Goal: Use online tool/utility: Utilize a website feature to perform a specific function

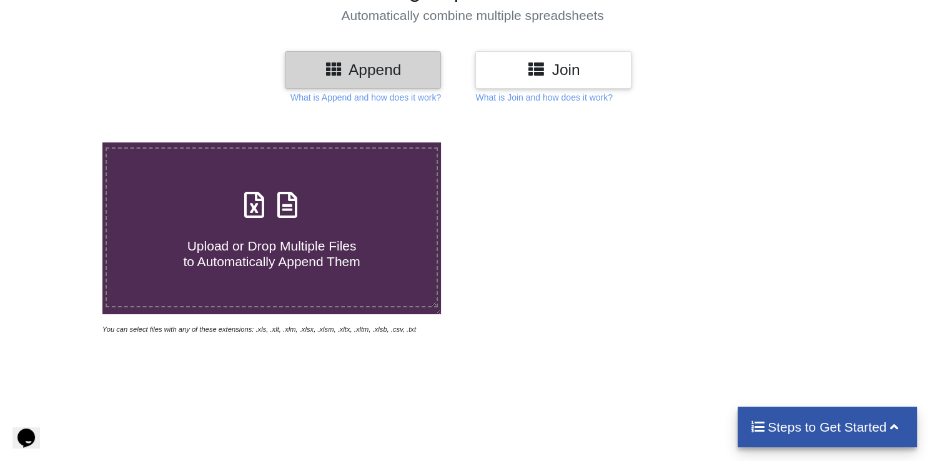
scroll to position [120, 0]
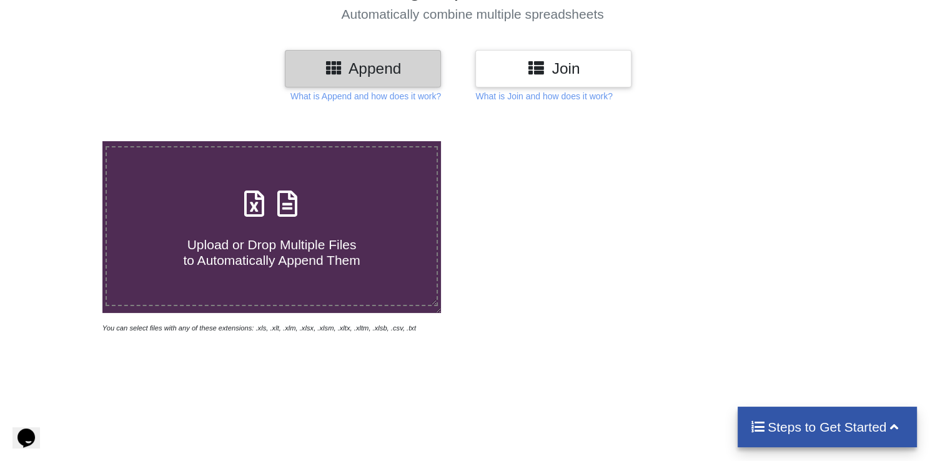
click at [292, 229] on h4 "Upload or Drop Multiple Files to Automatically Append Them" at bounding box center [272, 244] width 330 height 47
click at [65, 141] on input "Upload or Drop Multiple Files to Automatically Append Them" at bounding box center [65, 141] width 0 height 0
type input "C:\fakepath\centro-pavimento-pelvico_broad-match_it_[DATE].xlsx"
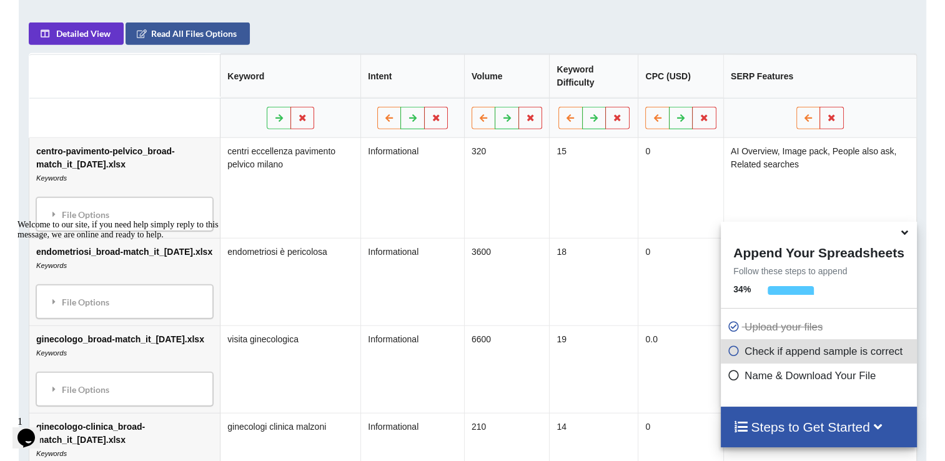
scroll to position [598, 0]
click at [906, 234] on icon at bounding box center [904, 230] width 13 height 11
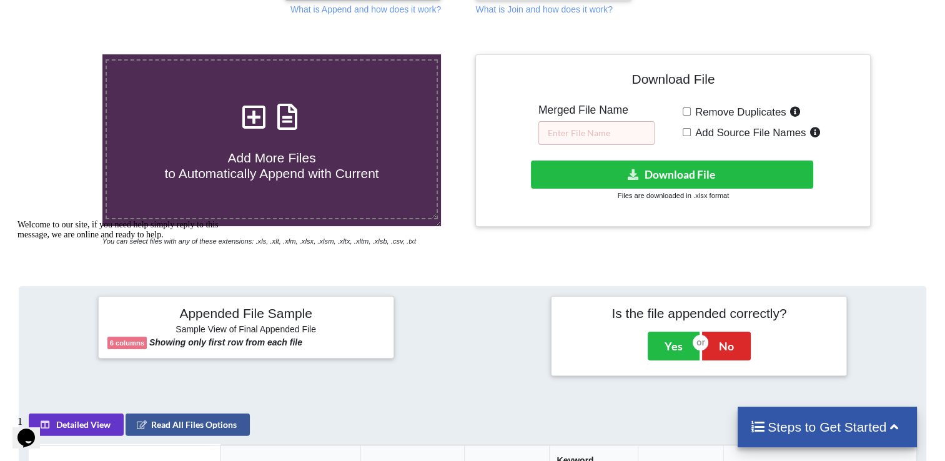
scroll to position [206, 0]
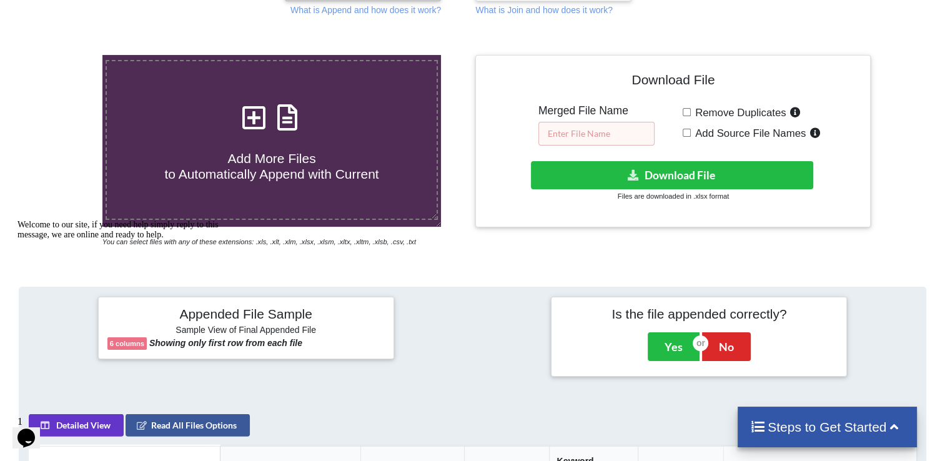
click at [602, 134] on input "text" at bounding box center [597, 134] width 116 height 24
type input "E"
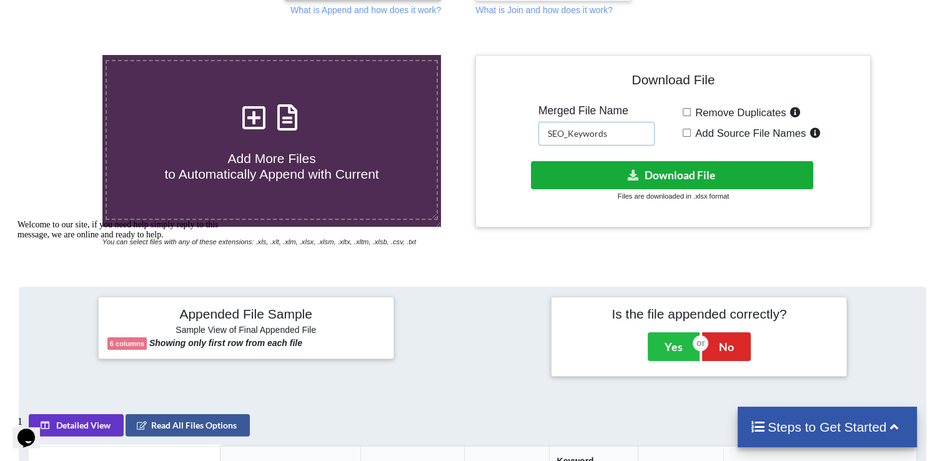
type input "SEO_Keywords"
click at [681, 174] on button "Download File" at bounding box center [672, 175] width 282 height 28
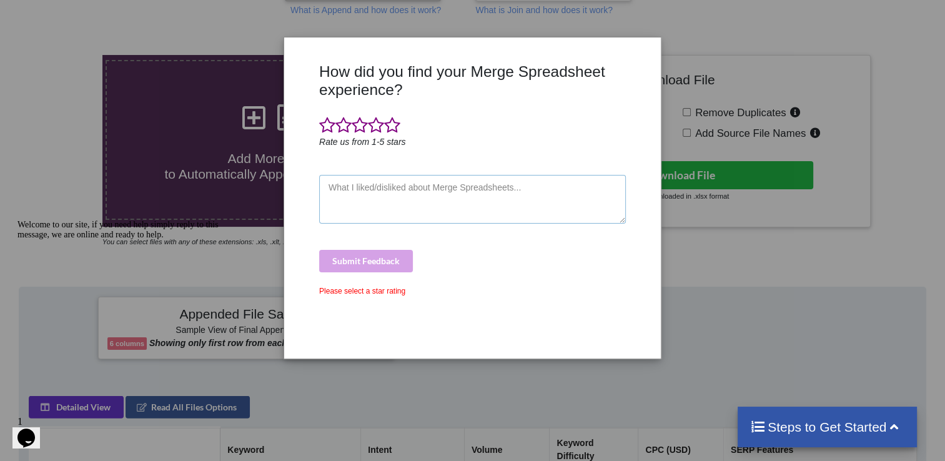
click at [546, 183] on textarea at bounding box center [472, 199] width 307 height 49
click at [390, 132] on span at bounding box center [392, 125] width 16 height 17
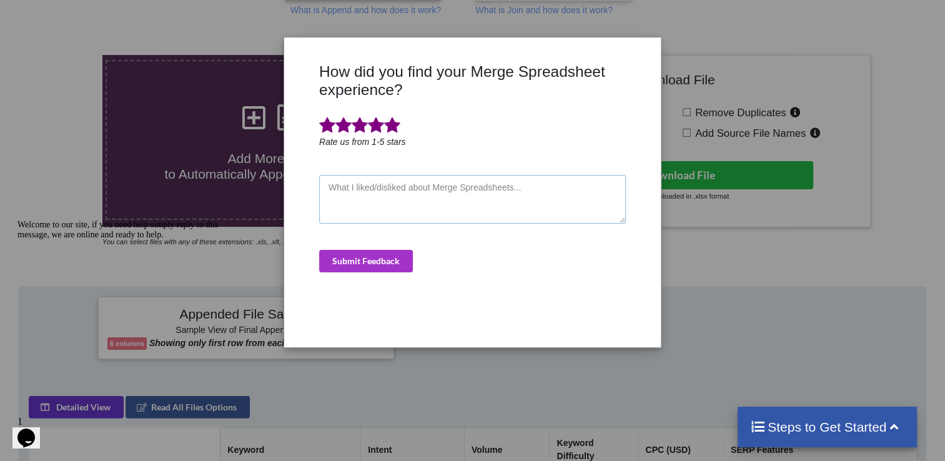
click at [386, 191] on textarea at bounding box center [472, 199] width 307 height 49
type textarea "super"
click at [373, 257] on button "Submit Feedback" at bounding box center [366, 261] width 94 height 22
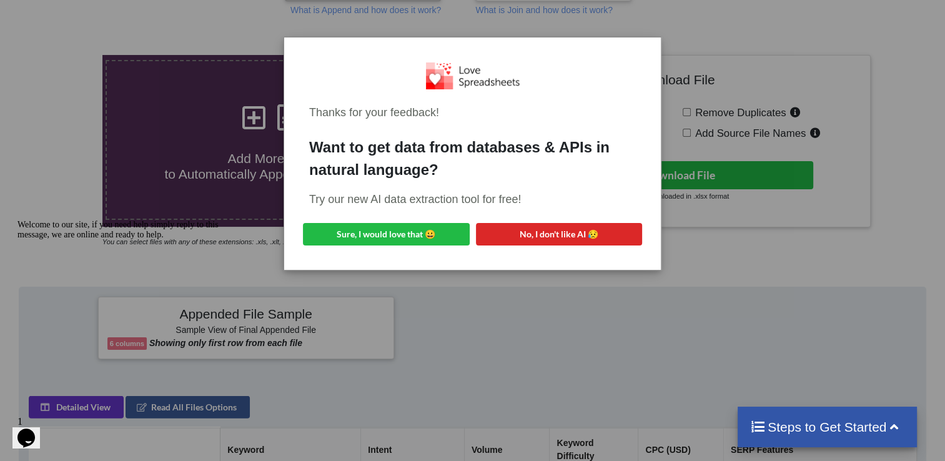
click at [882, 102] on div "Thanks for your feedback! Want to get data from databases & APIs in natural lan…" at bounding box center [472, 230] width 945 height 461
click at [829, 32] on div "Thanks for your feedback! Want to get data from databases & APIs in natural lan…" at bounding box center [472, 230] width 945 height 461
click at [547, 241] on button "No, I don't like AI 😥" at bounding box center [559, 234] width 167 height 22
